Goal: Task Accomplishment & Management: Manage account settings

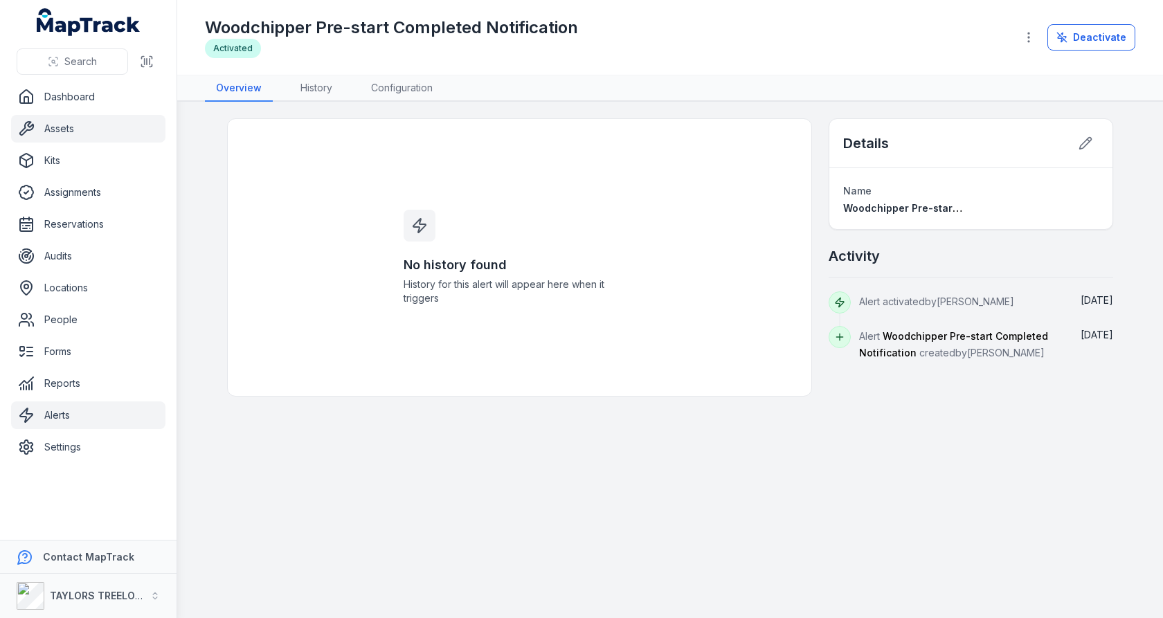
click at [100, 138] on link "Assets" at bounding box center [88, 129] width 154 height 28
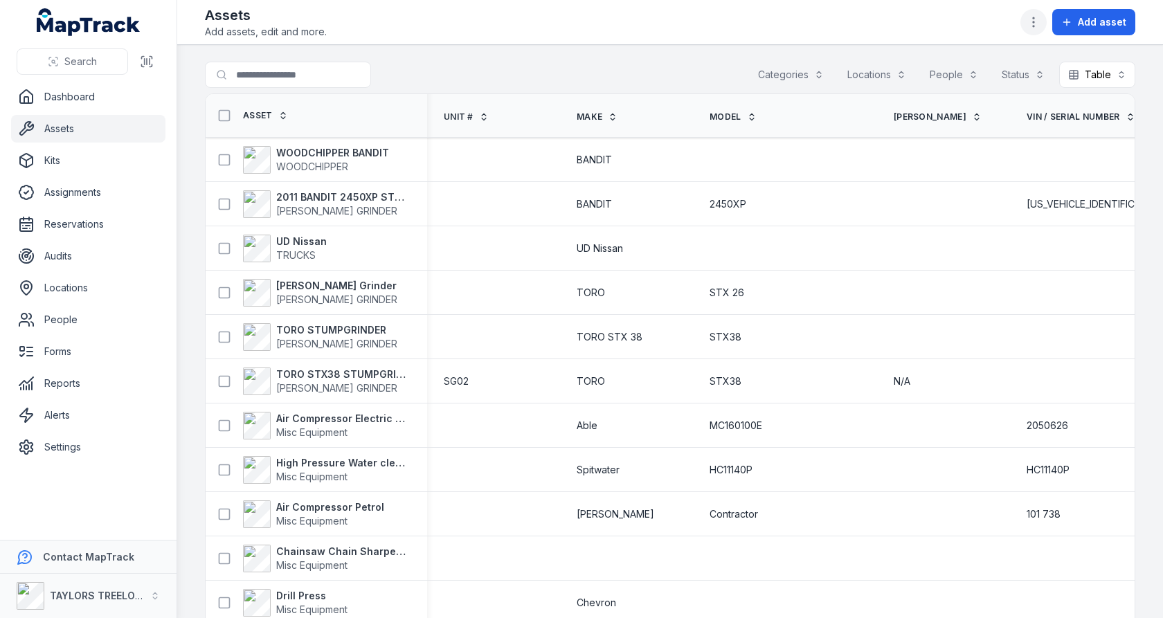
click at [1034, 26] on icon "button" at bounding box center [1034, 22] width 14 height 14
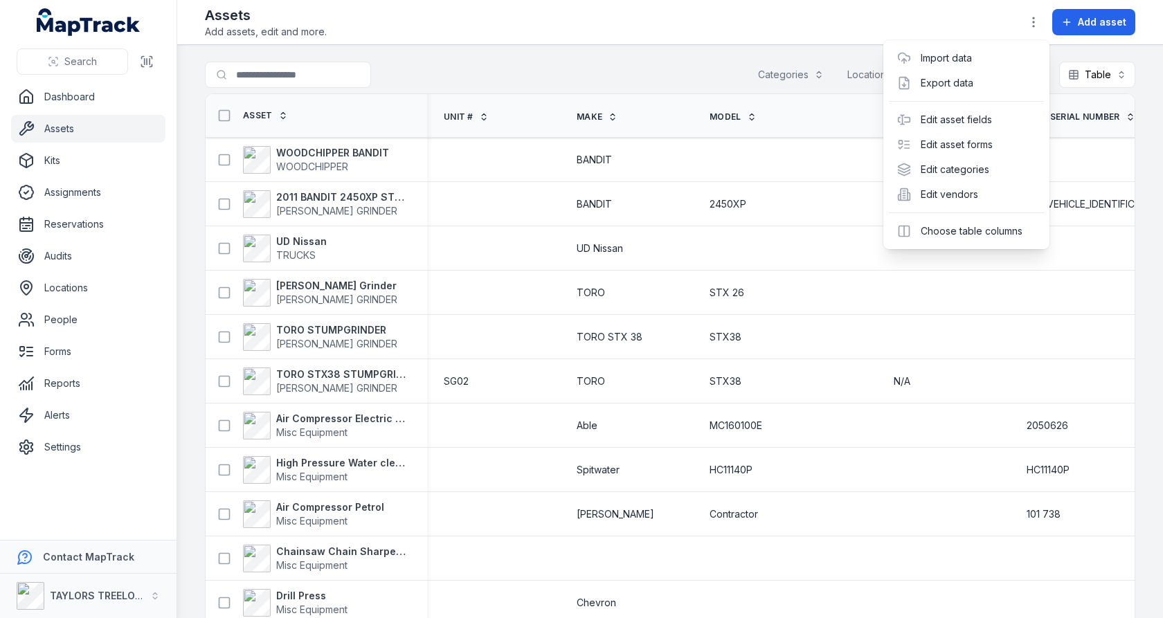
click at [795, 245] on div "Toggle Navigation Assets Add assets, edit and more. Add asset Search for assets…" at bounding box center [670, 309] width 986 height 618
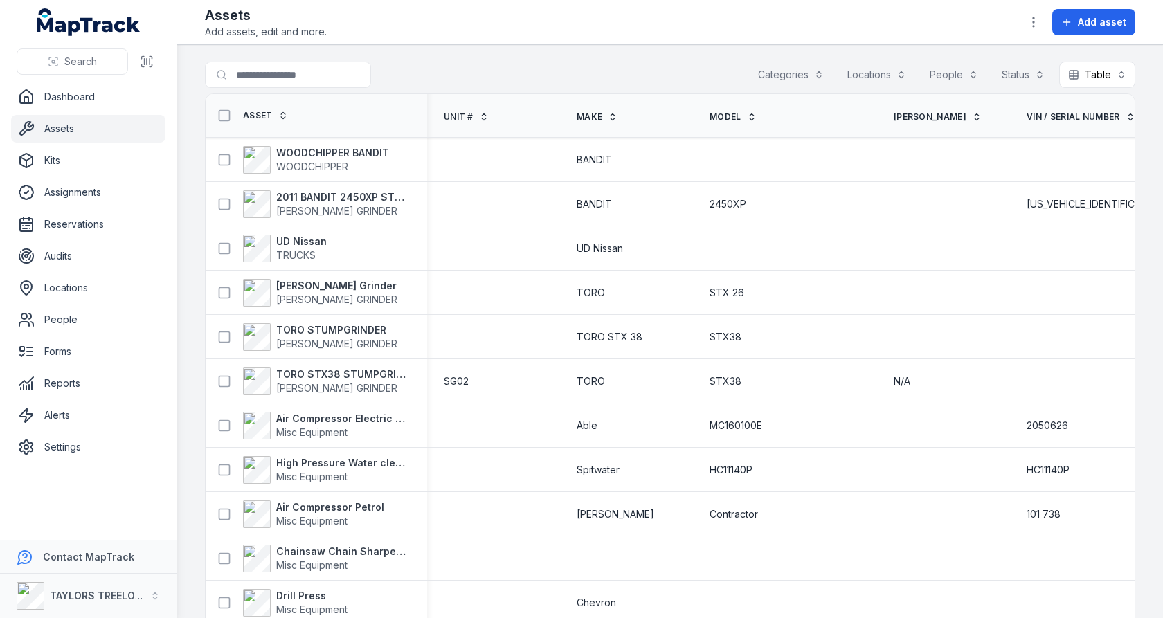
click at [608, 116] on icon at bounding box center [613, 117] width 10 height 10
click at [1047, 23] on button "button" at bounding box center [1033, 22] width 26 height 26
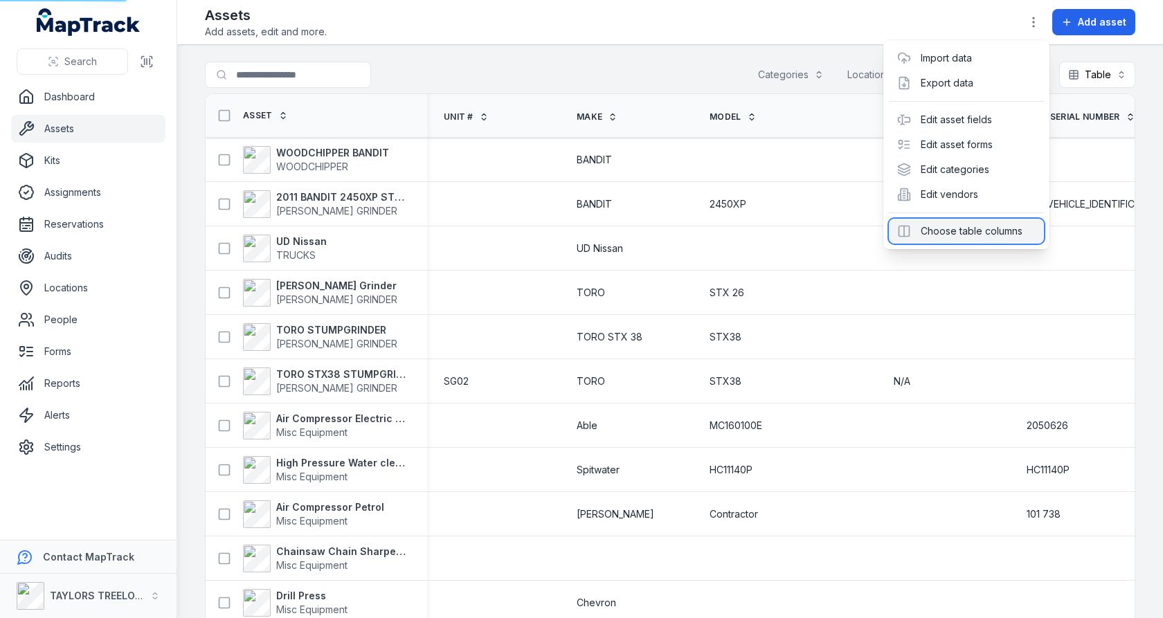
click at [952, 237] on div "Choose table columns" at bounding box center [966, 231] width 155 height 25
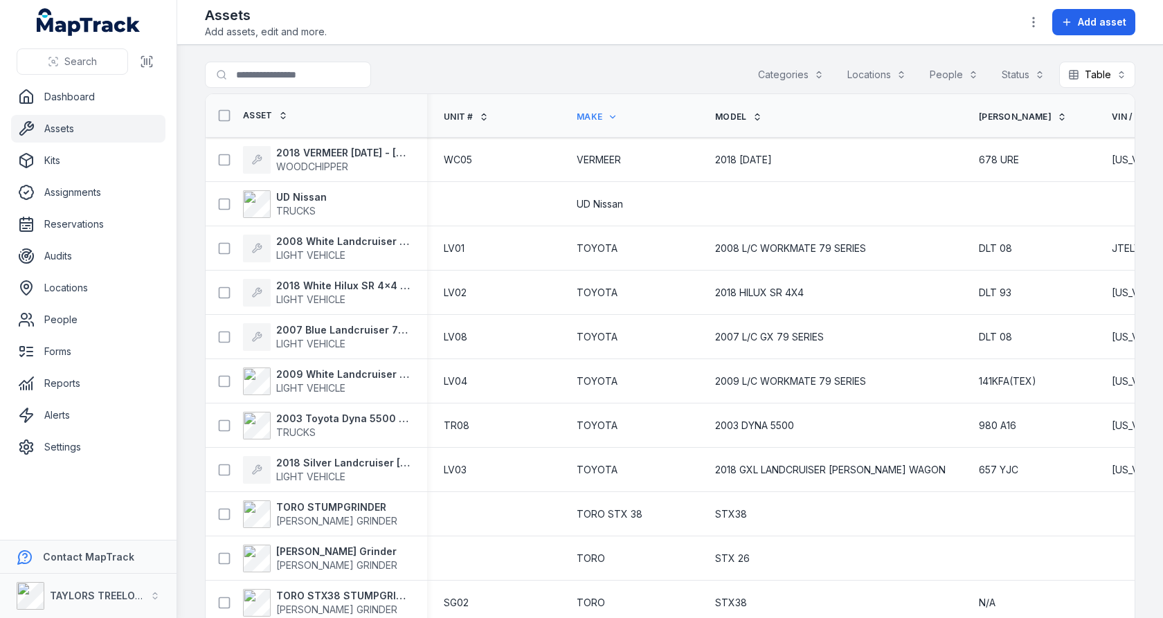
click at [906, 35] on div "Assets Add assets, edit and more. Add asset" at bounding box center [670, 22] width 930 height 33
click at [1032, 28] on icon "button" at bounding box center [1034, 22] width 14 height 14
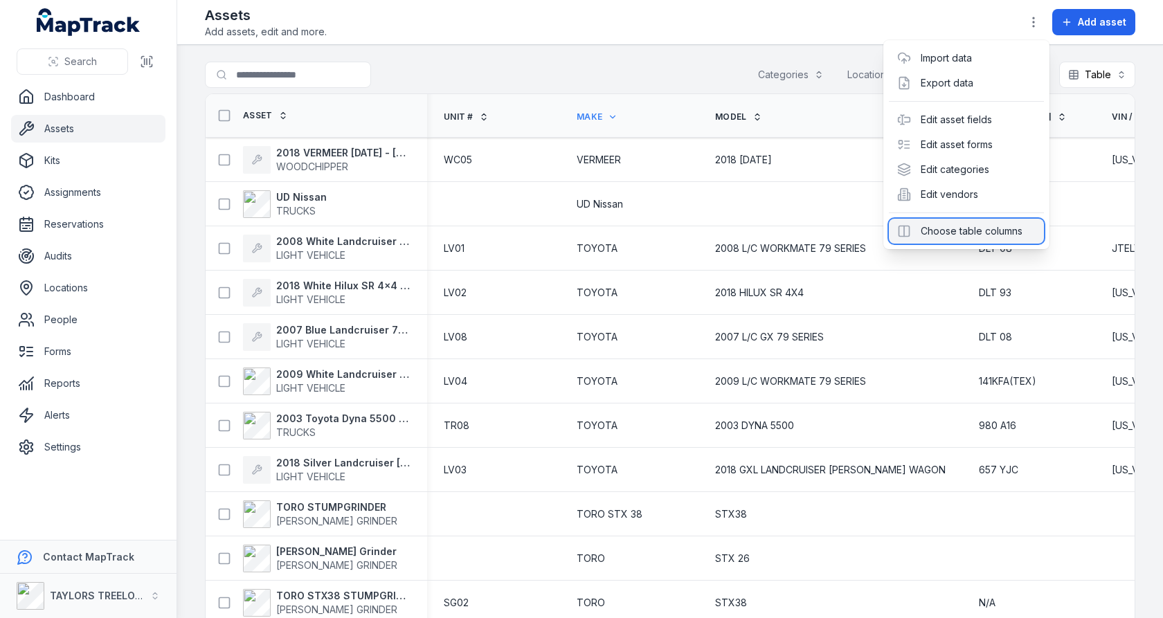
click at [946, 225] on div "Choose table columns" at bounding box center [966, 231] width 155 height 25
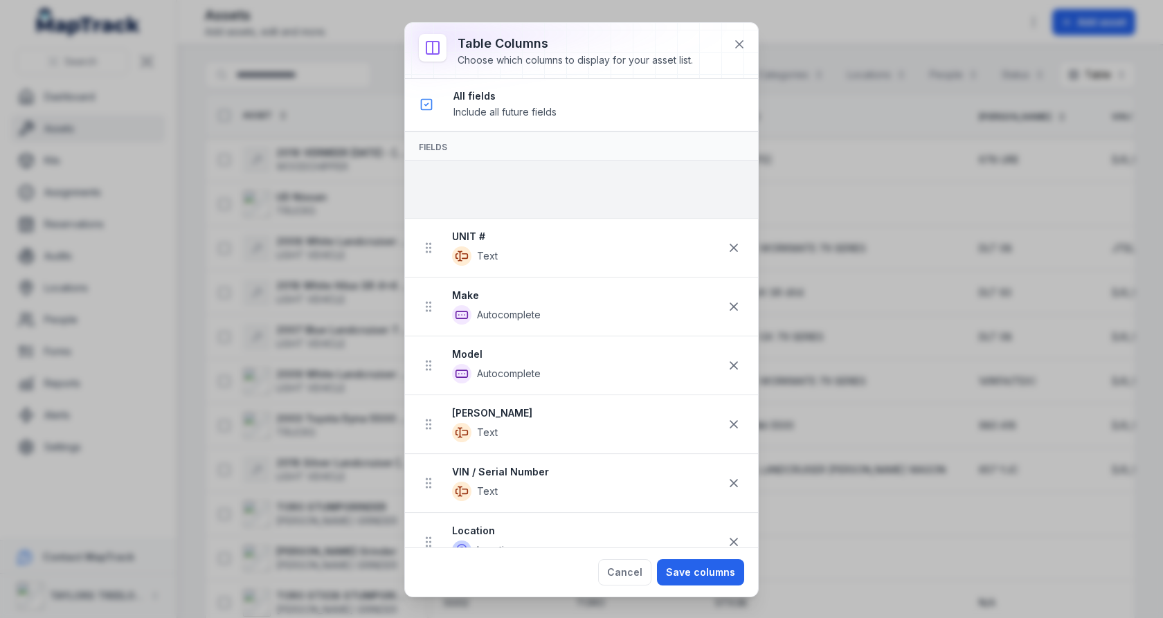
drag, startPoint x: 431, startPoint y: 361, endPoint x: 447, endPoint y: 193, distance: 168.2
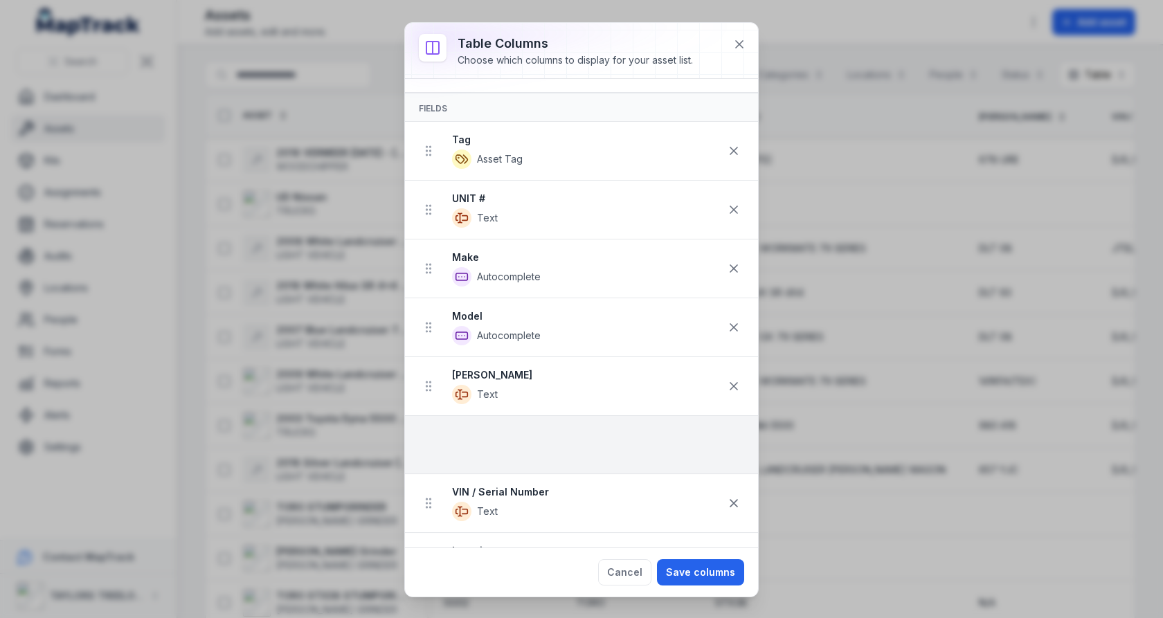
scroll to position [53, 0]
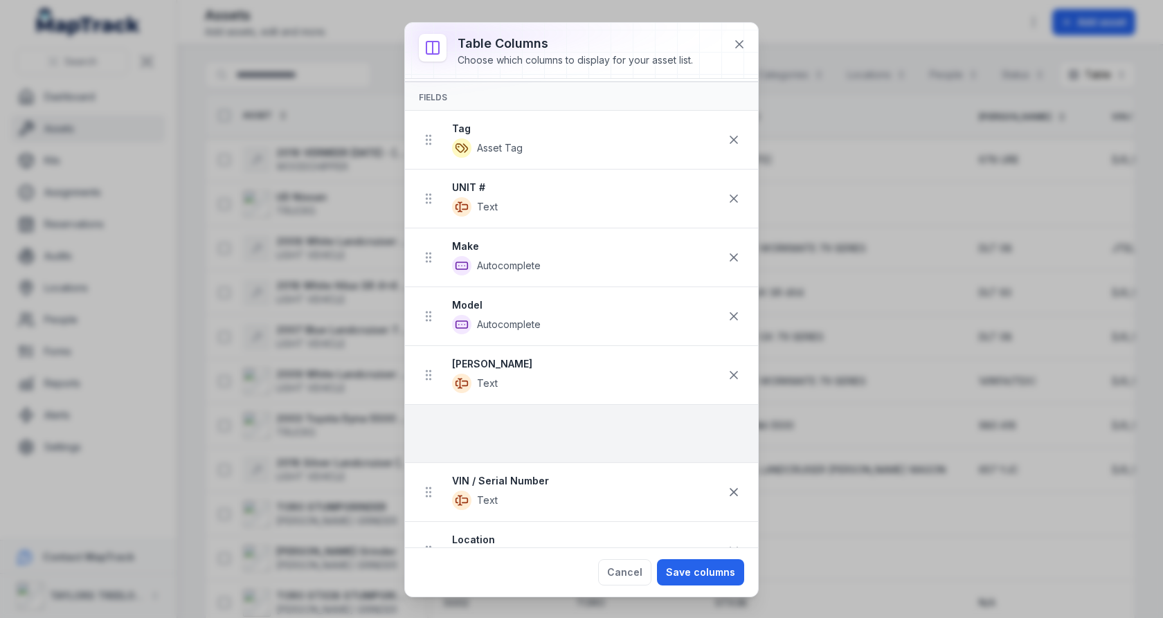
drag, startPoint x: 431, startPoint y: 273, endPoint x: 456, endPoint y: 436, distance: 165.4
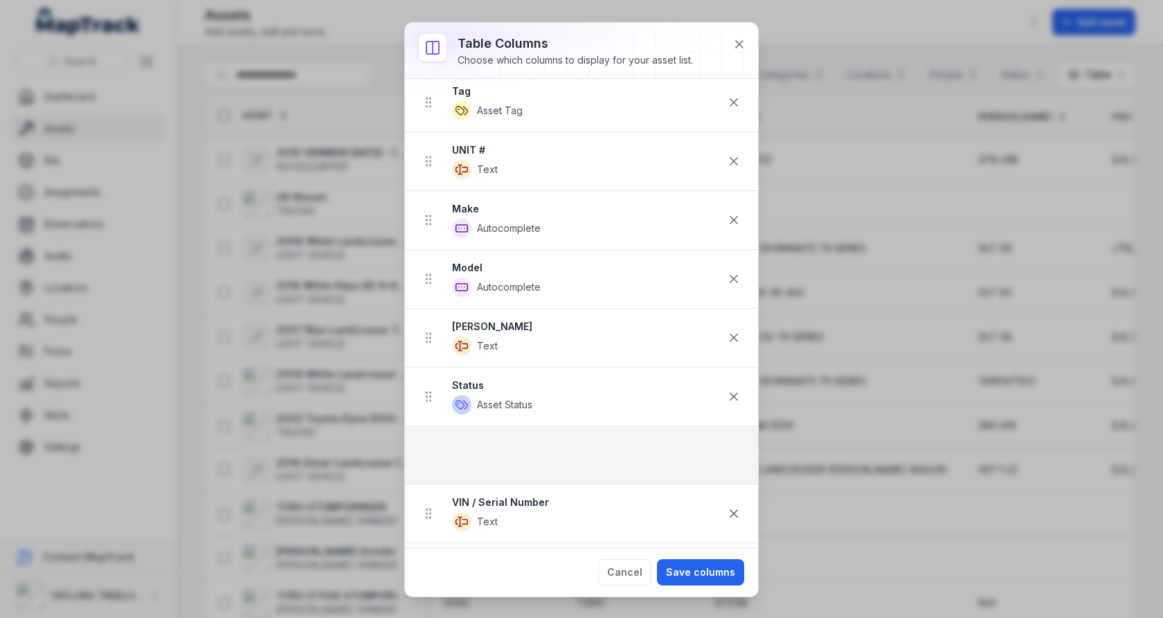
scroll to position [93, 0]
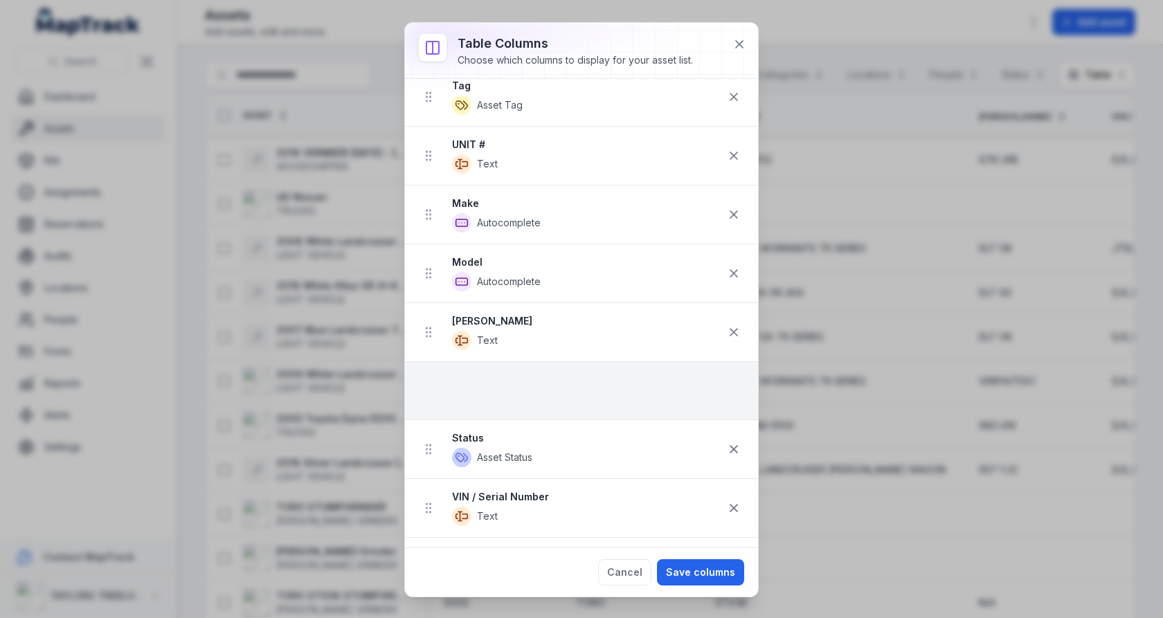
drag, startPoint x: 425, startPoint y: 207, endPoint x: 462, endPoint y: 397, distance: 194.0
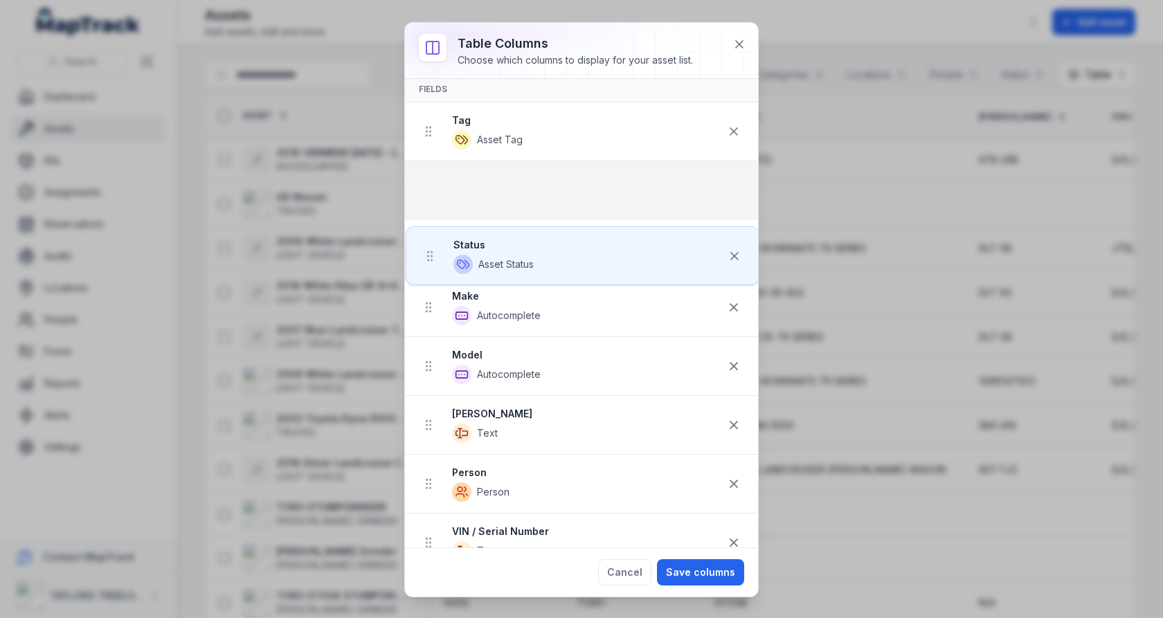
drag, startPoint x: 431, startPoint y: 449, endPoint x: 433, endPoint y: 162, distance: 287.3
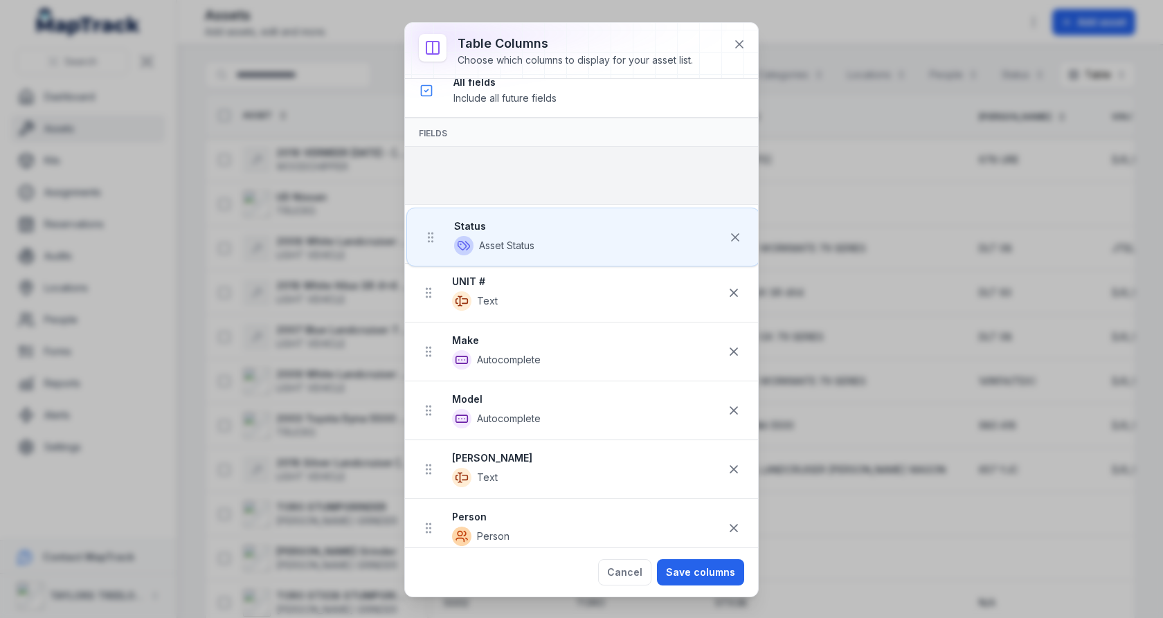
scroll to position [6, 0]
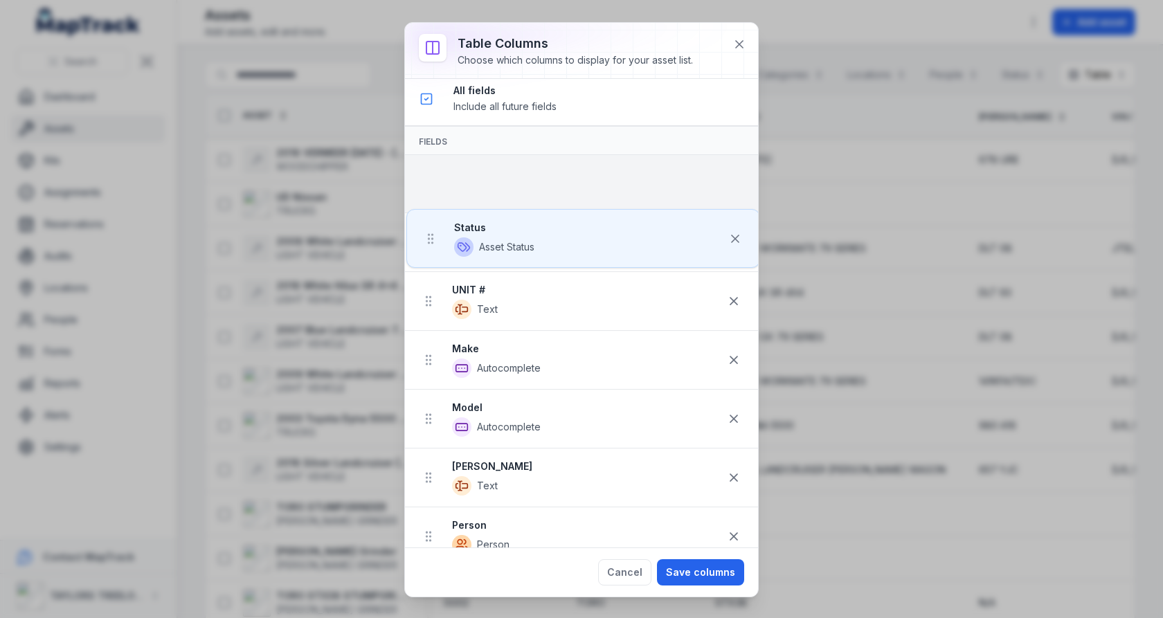
drag, startPoint x: 428, startPoint y: 132, endPoint x: 429, endPoint y: 185, distance: 52.6
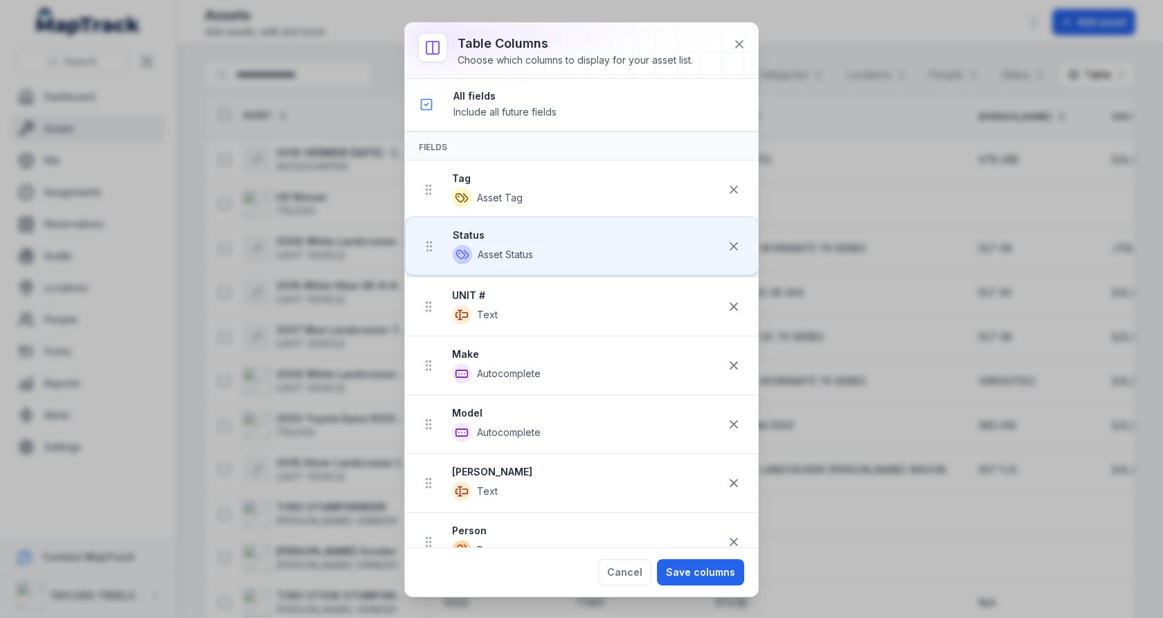
drag, startPoint x: 430, startPoint y: 189, endPoint x: 430, endPoint y: 249, distance: 60.2
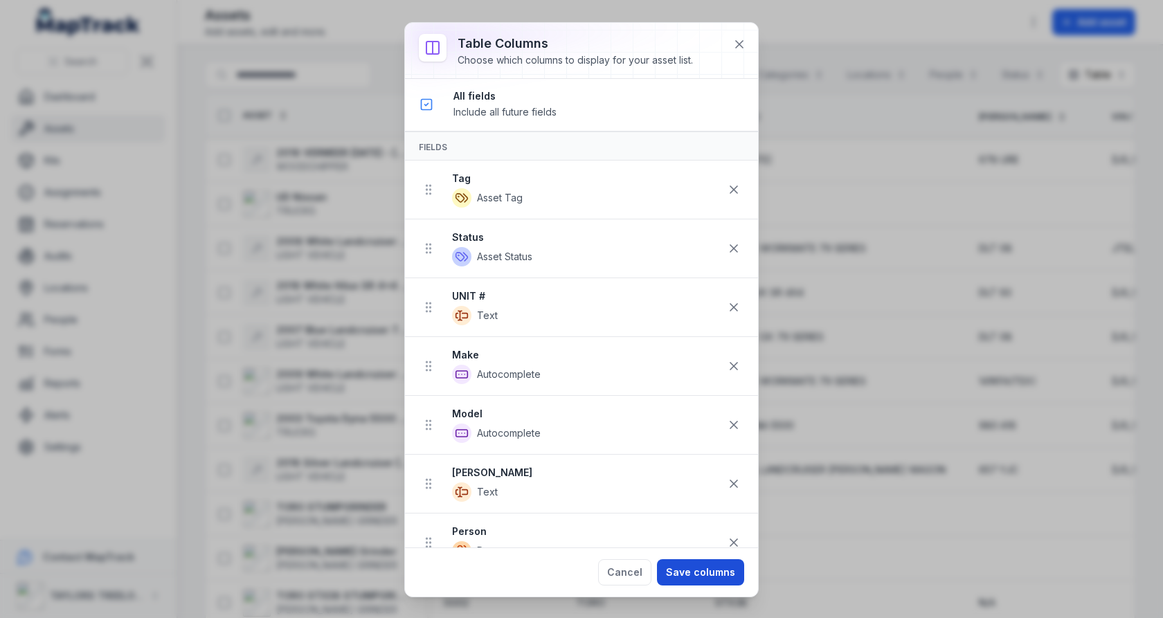
click at [694, 564] on button "Save columns" at bounding box center [700, 572] width 87 height 26
